Goal: Register for event/course

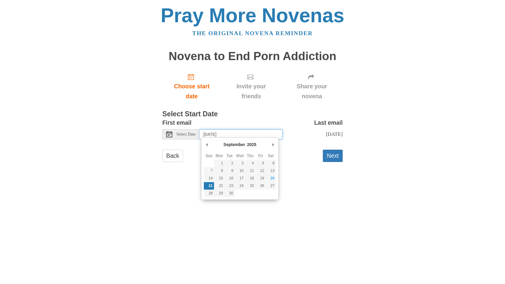
click at [269, 132] on input "Sunday, September 21st" at bounding box center [240, 134] width 83 height 10
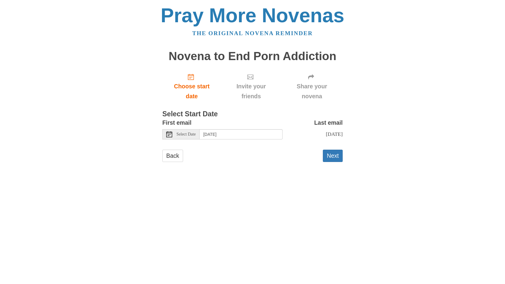
click at [182, 171] on main "Novena to End Porn Addiction Choose start date Invite your friends Share your n…" at bounding box center [252, 108] width 180 height 129
click at [328, 151] on button "Next" at bounding box center [333, 156] width 20 height 12
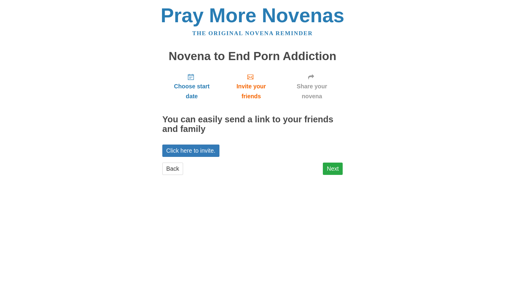
click at [328, 169] on link "Next" at bounding box center [333, 168] width 20 height 12
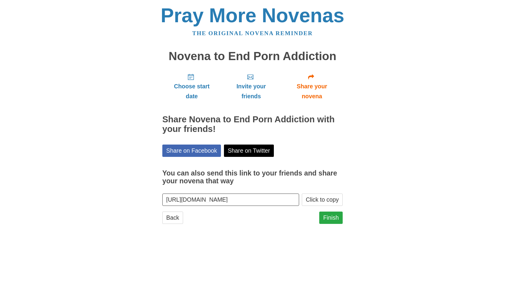
click at [329, 215] on link "Finish" at bounding box center [330, 217] width 23 height 12
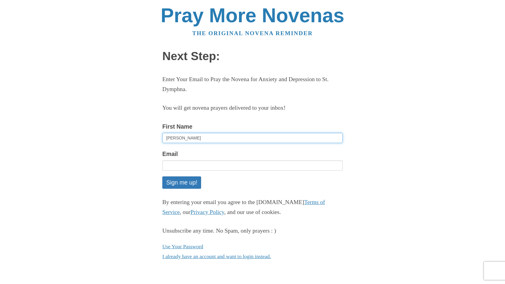
type input "[PERSON_NAME]"
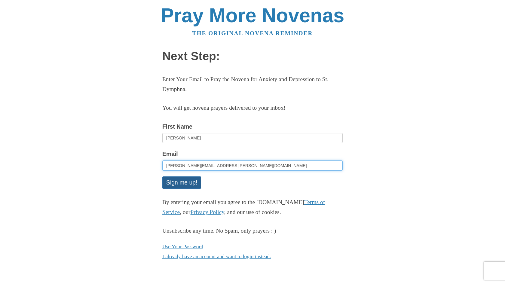
type input "[PERSON_NAME][EMAIL_ADDRESS][PERSON_NAME][DOMAIN_NAME]"
click at [180, 181] on button "Sign me up!" at bounding box center [181, 182] width 39 height 12
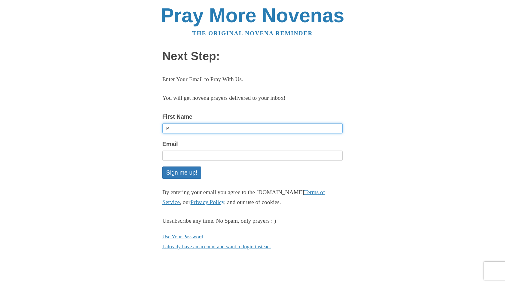
type input "Ph"
type input "[PERSON_NAME]"
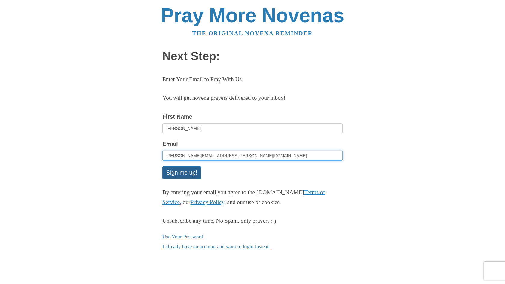
type input "[PERSON_NAME][EMAIL_ADDRESS][PERSON_NAME][DOMAIN_NAME]"
click at [182, 171] on button "Sign me up!" at bounding box center [181, 172] width 39 height 12
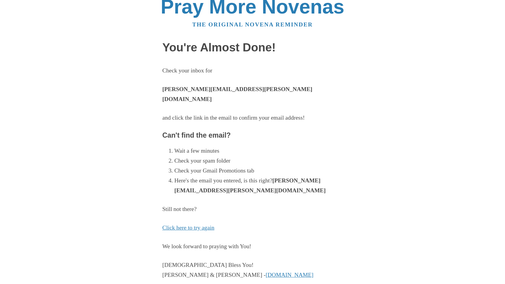
scroll to position [8, 0]
